Goal: Contribute content

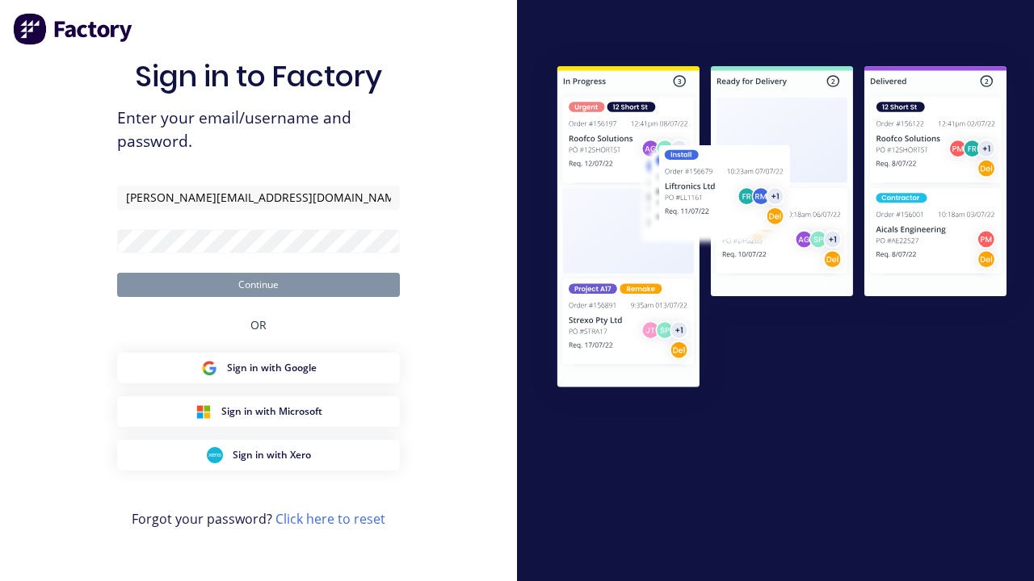
type input "[PERSON_NAME][EMAIL_ADDRESS][DOMAIN_NAME]"
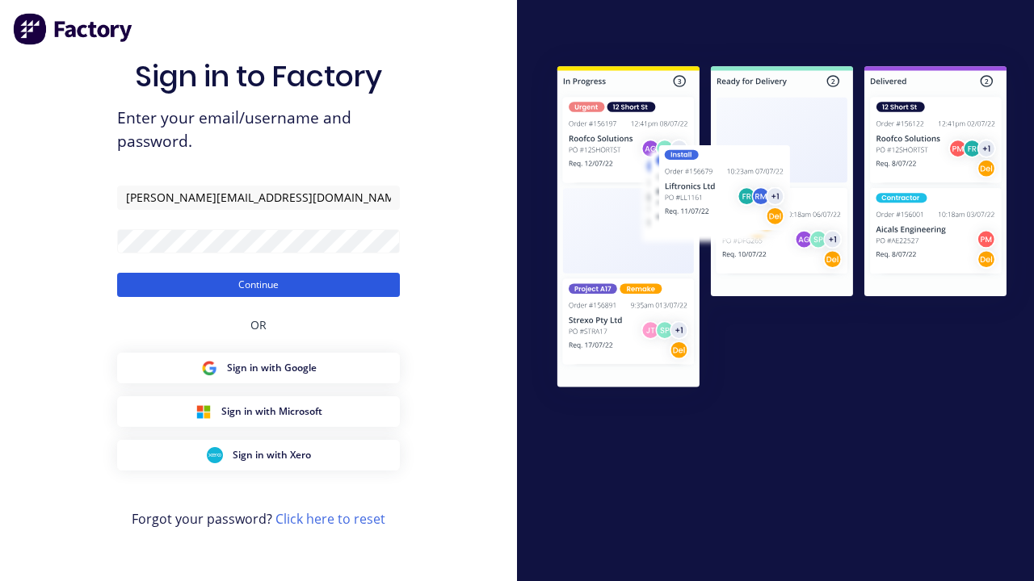
click at [258, 284] on button "Continue" at bounding box center [258, 285] width 283 height 24
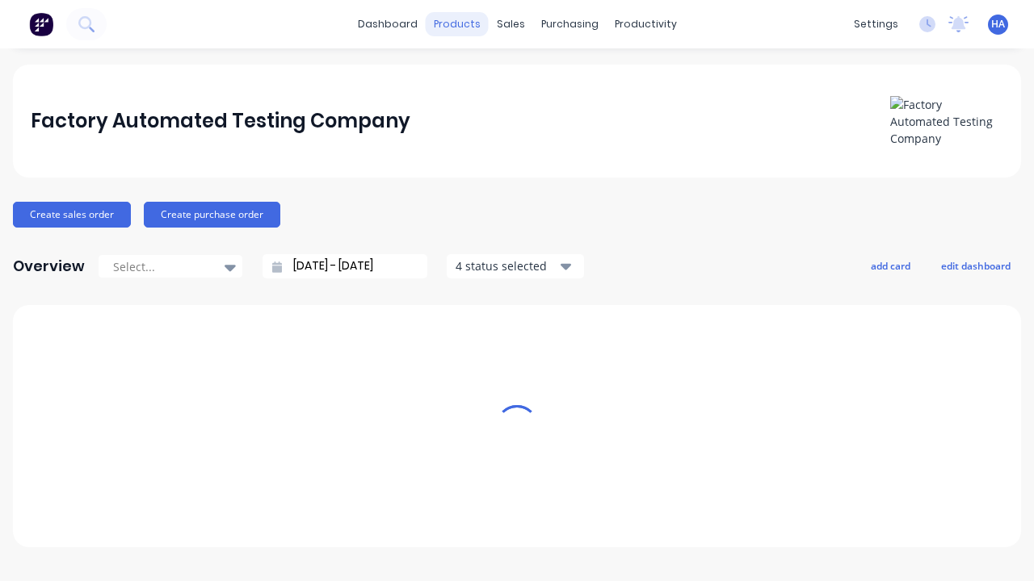
click at [463, 24] on div "products" at bounding box center [457, 24] width 63 height 24
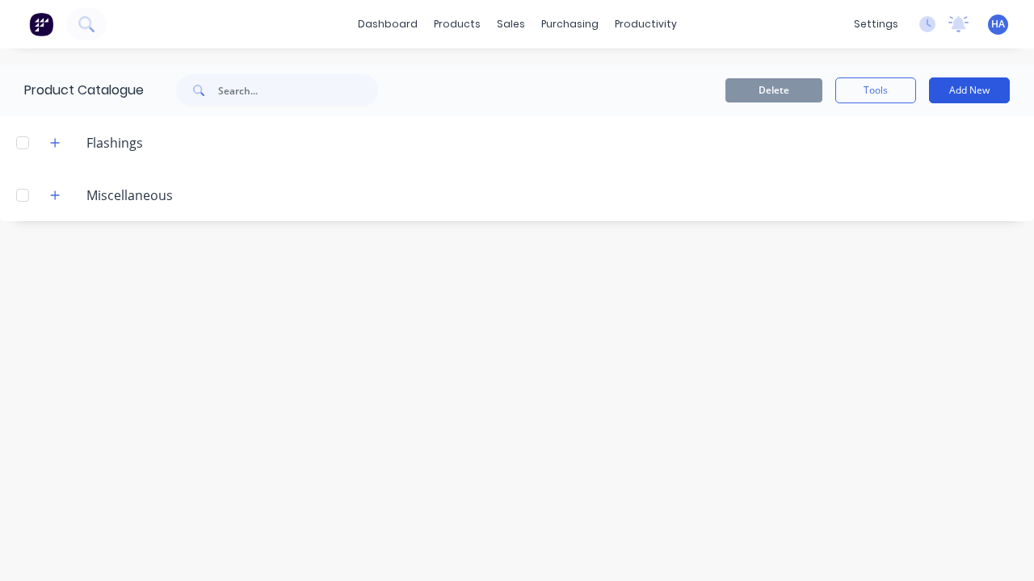
click at [969, 90] on button "Add New" at bounding box center [969, 91] width 81 height 26
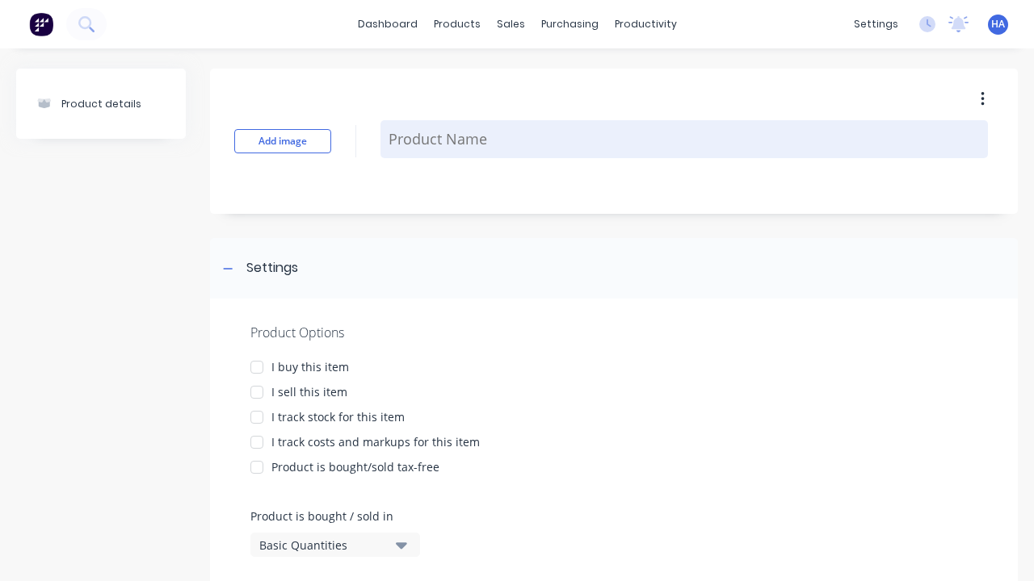
click at [684, 139] on textarea at bounding box center [683, 139] width 607 height 38
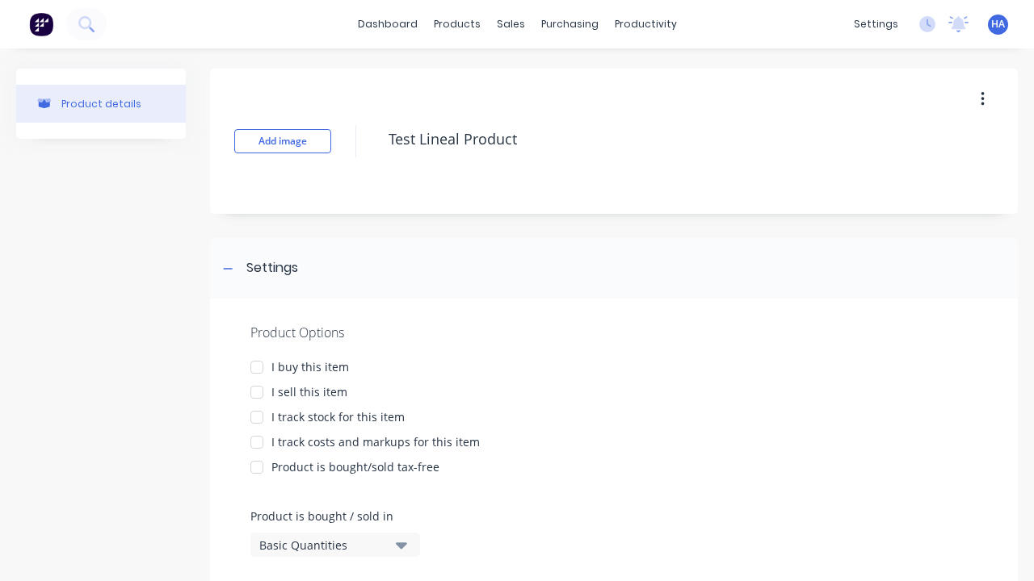
click at [257, 367] on div at bounding box center [257, 367] width 32 height 32
click at [257, 392] on div at bounding box center [257, 392] width 32 height 32
type textarea "Test Lineal Product"
click at [323, 545] on div "Basic Quantities" at bounding box center [323, 545] width 129 height 17
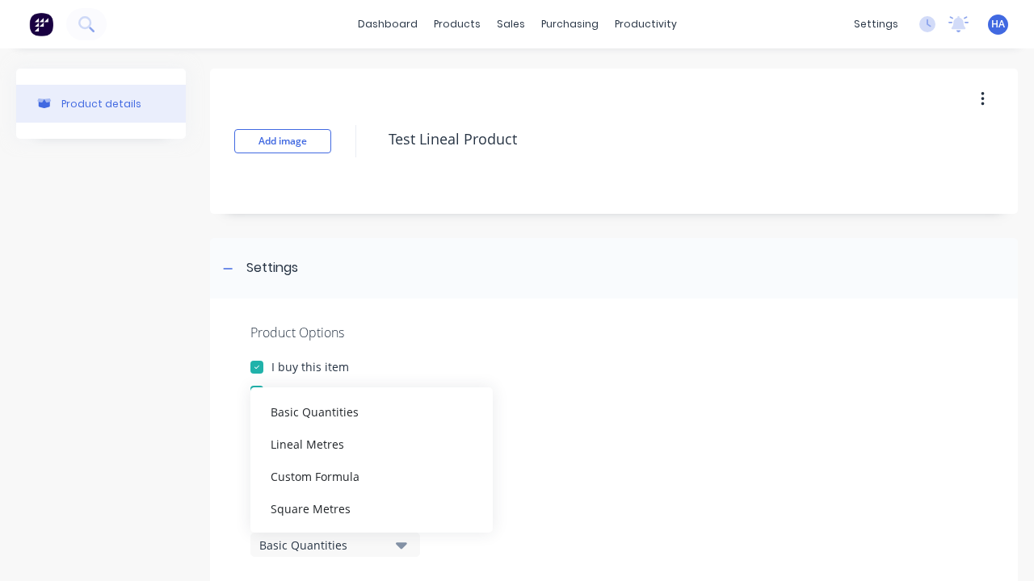
click at [371, 443] on div "Lineal Metres" at bounding box center [371, 444] width 242 height 32
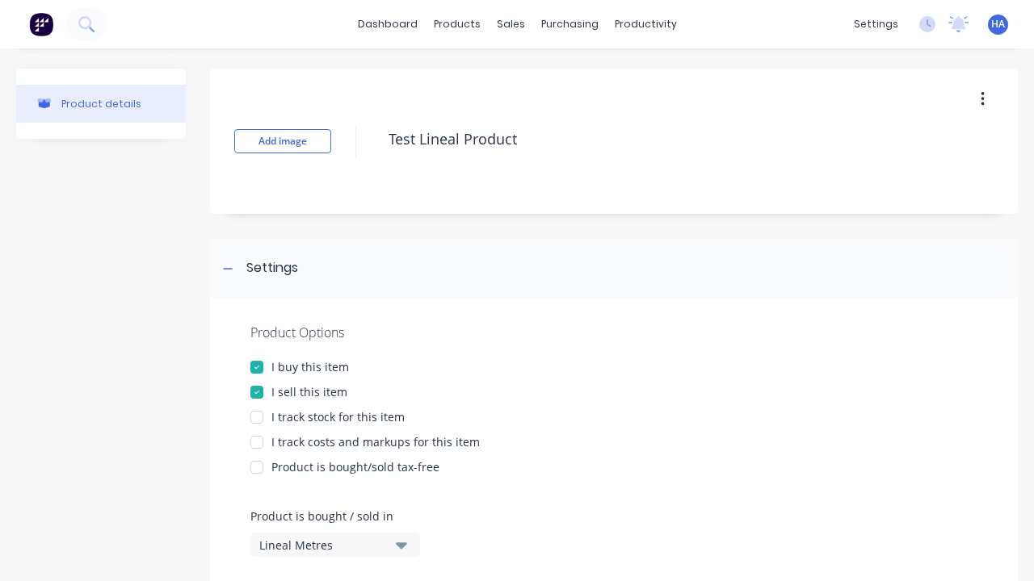
scroll to position [732, 0]
